Goal: Task Accomplishment & Management: Use online tool/utility

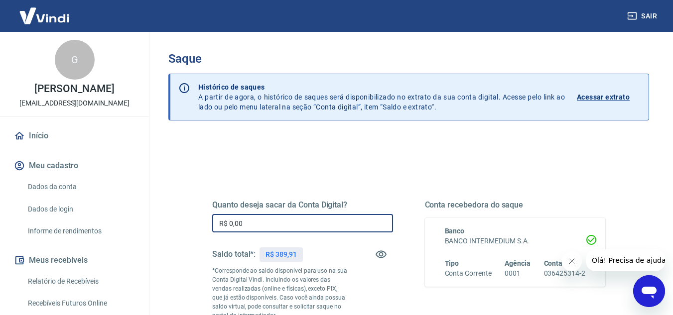
click at [243, 218] on input "R$ 0,00" at bounding box center [302, 223] width 181 height 18
type input "R$ 389,91"
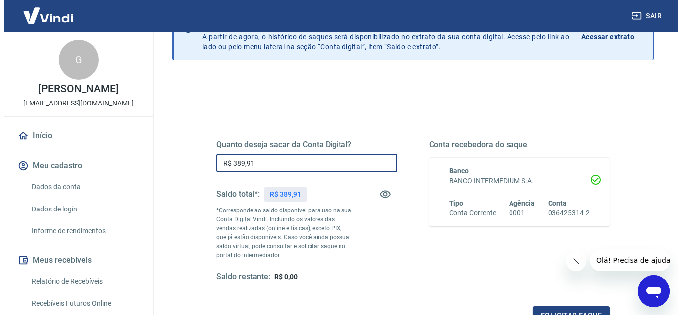
scroll to position [62, 0]
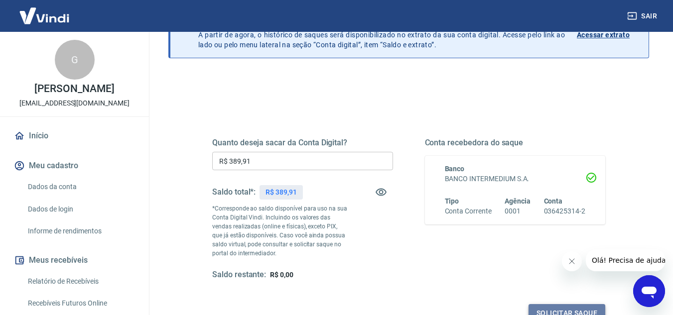
click at [572, 310] on button "Solicitar saque" at bounding box center [567, 313] width 77 height 18
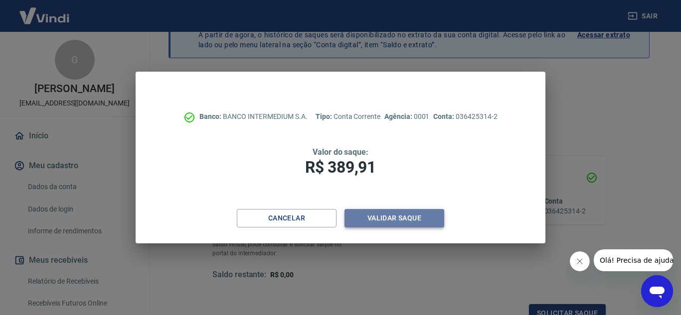
click at [354, 214] on button "Validar saque" at bounding box center [394, 218] width 100 height 18
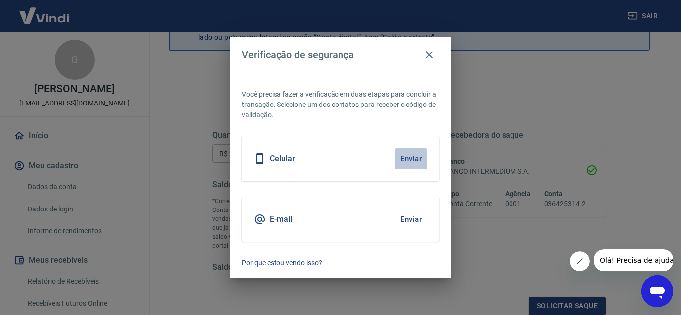
click at [406, 157] on button "Enviar" at bounding box center [411, 158] width 32 height 21
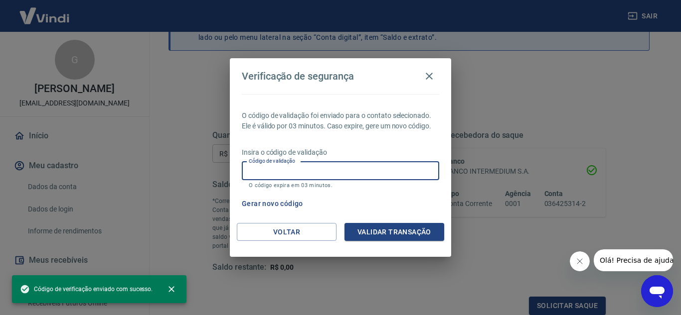
click at [291, 174] on input "Código de validação" at bounding box center [340, 171] width 197 height 18
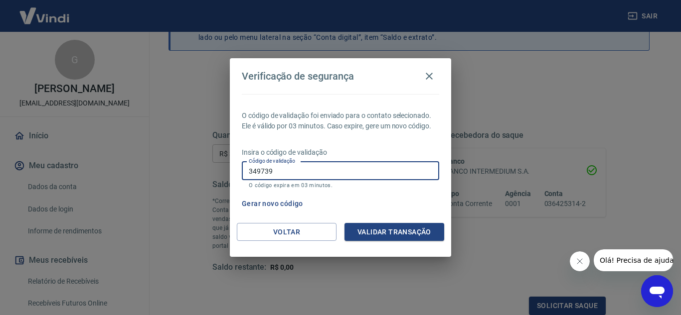
type input "349739"
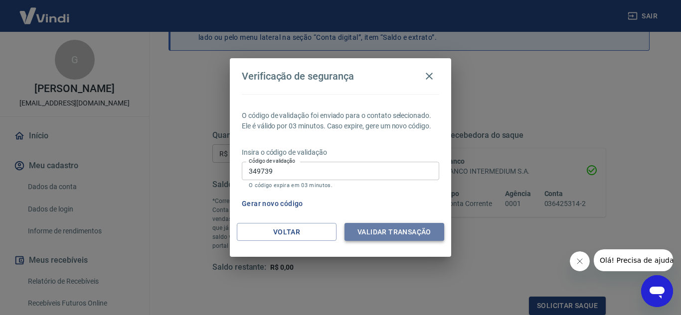
click at [404, 234] on button "Validar transação" at bounding box center [394, 232] width 100 height 18
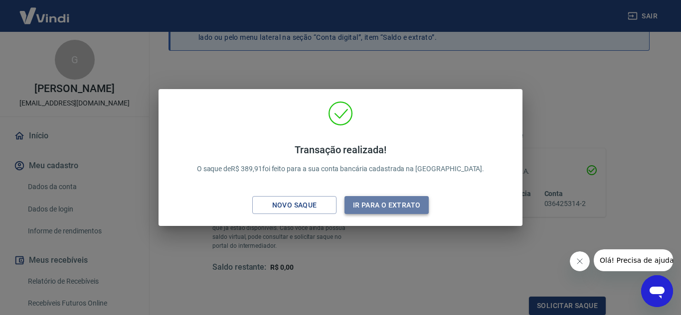
click at [393, 208] on button "Ir para o extrato" at bounding box center [386, 205] width 84 height 18
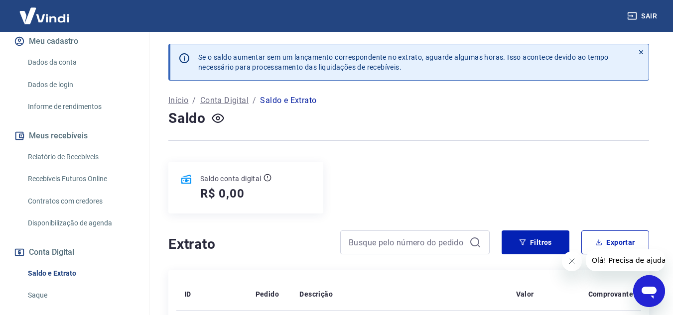
scroll to position [126, 0]
